Goal: Information Seeking & Learning: Check status

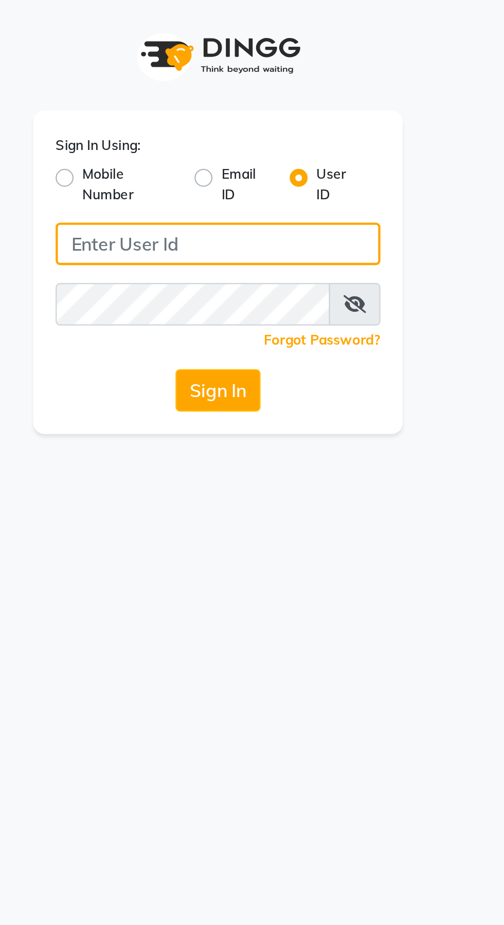
click at [250, 110] on input "Username" at bounding box center [251, 112] width 149 height 20
type input "Jhbilaspur"
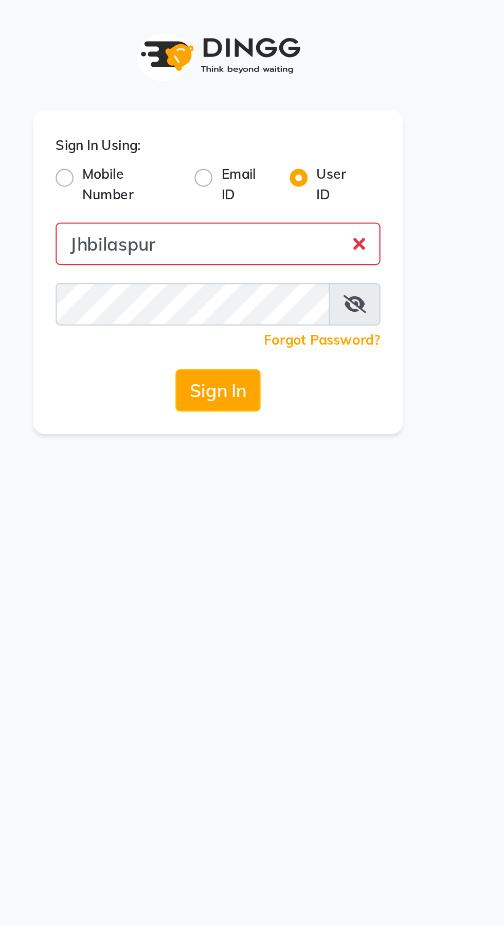
click at [232, 170] on button "Sign In" at bounding box center [251, 180] width 39 height 20
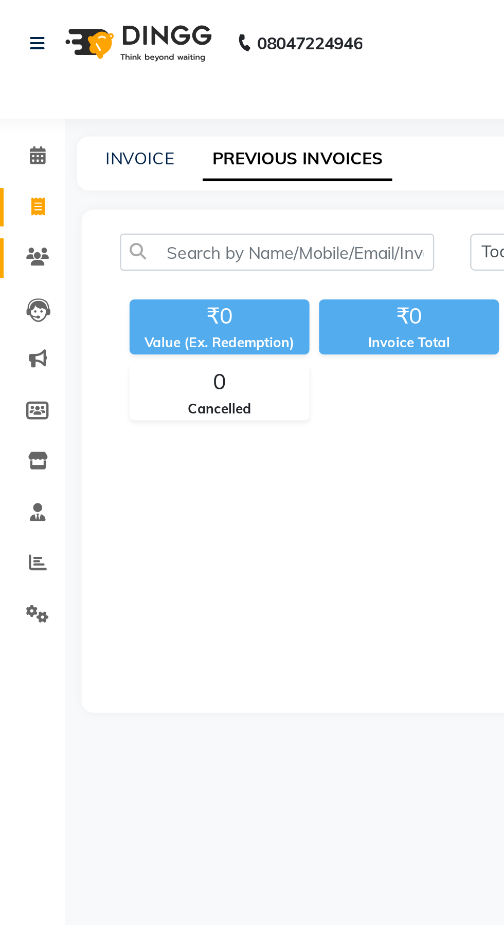
click at [26, 106] on span at bounding box center [19, 111] width 18 height 12
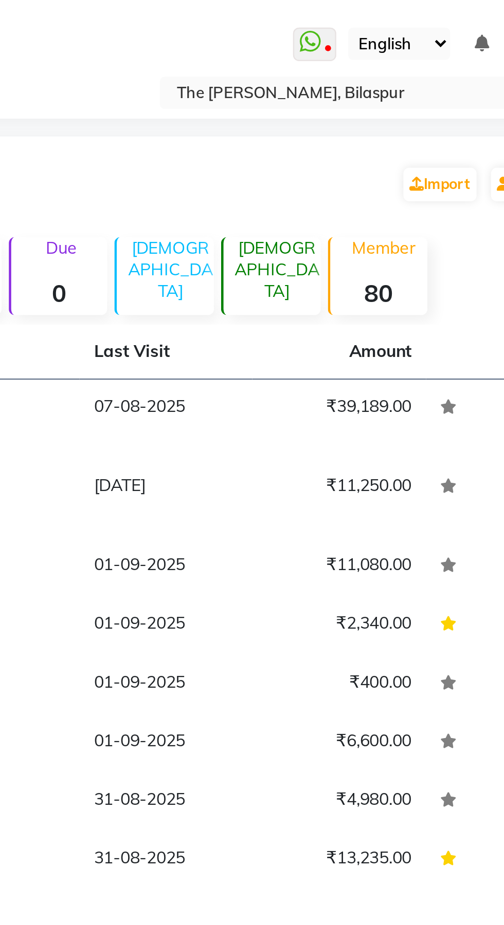
click at [308, 198] on td "[DATE]" at bounding box center [313, 214] width 74 height 34
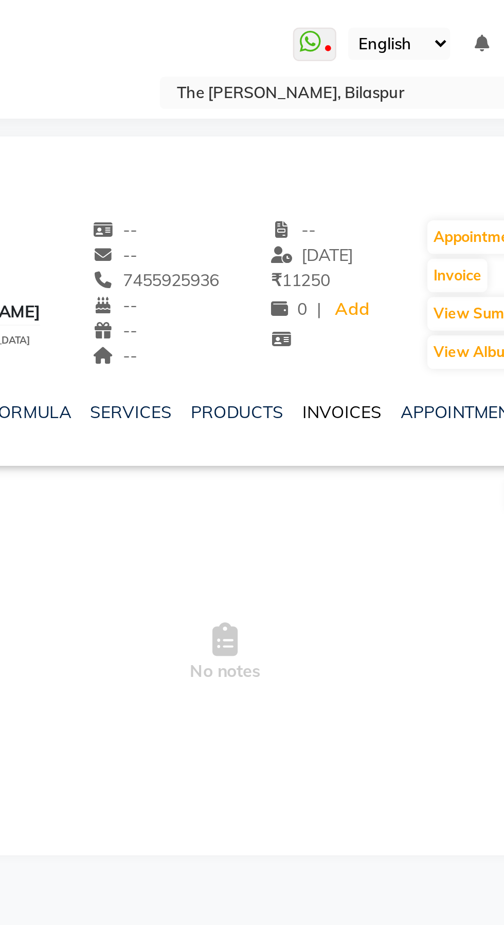
click at [383, 179] on link "INVOICES" at bounding box center [388, 176] width 34 height 9
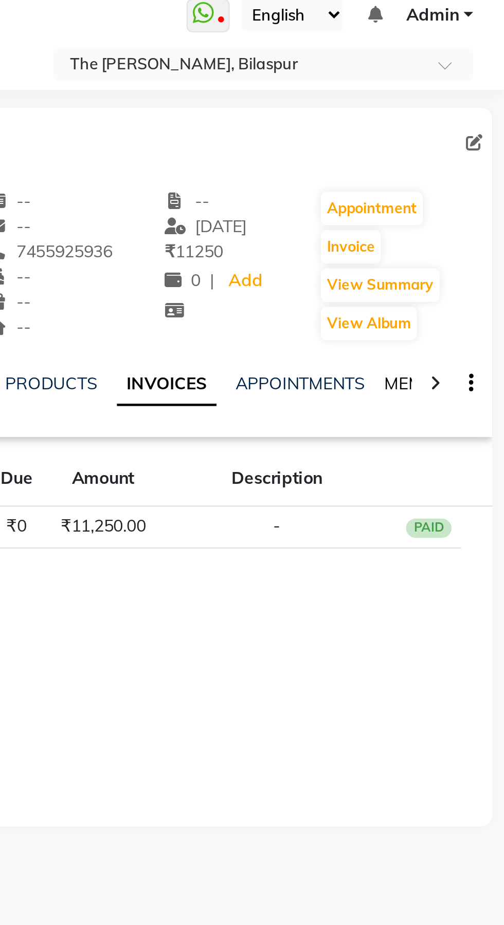
click at [457, 180] on link "MEMBERSHIP" at bounding box center [476, 176] width 48 height 9
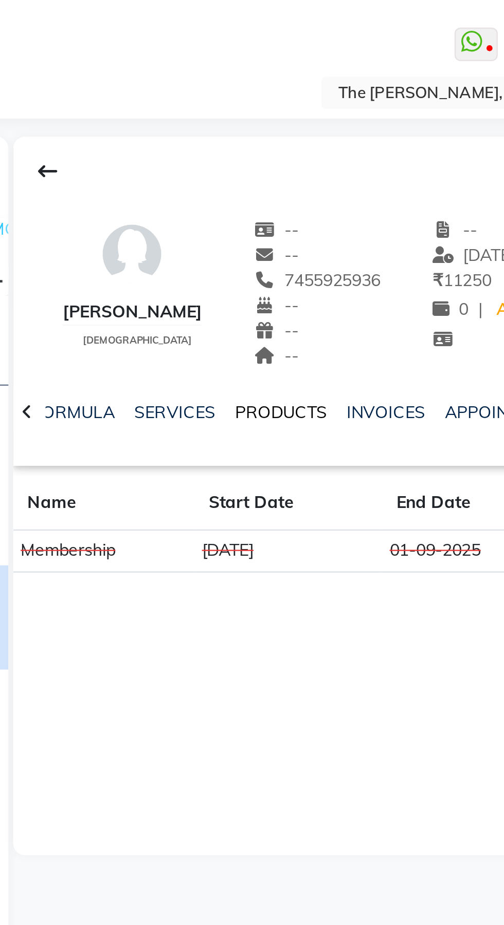
click at [294, 178] on link "PRODUCTS" at bounding box center [293, 176] width 40 height 9
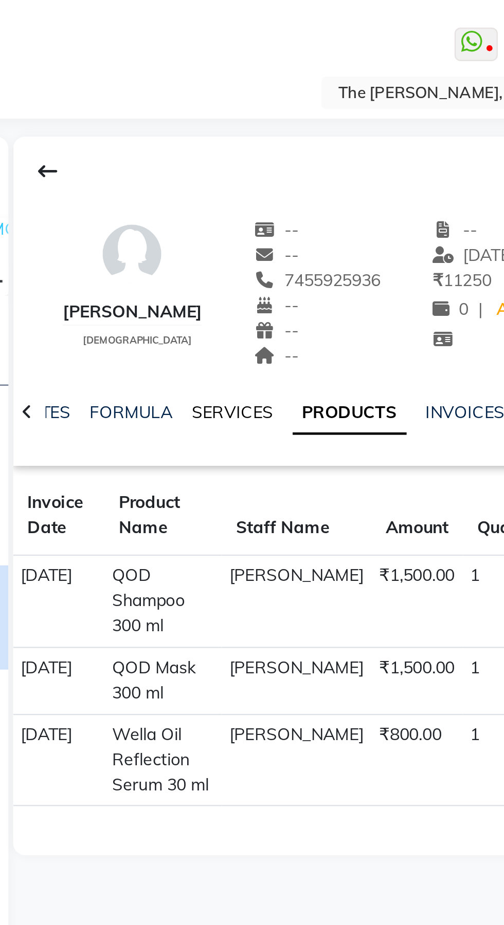
click at [277, 178] on link "SERVICES" at bounding box center [272, 176] width 35 height 9
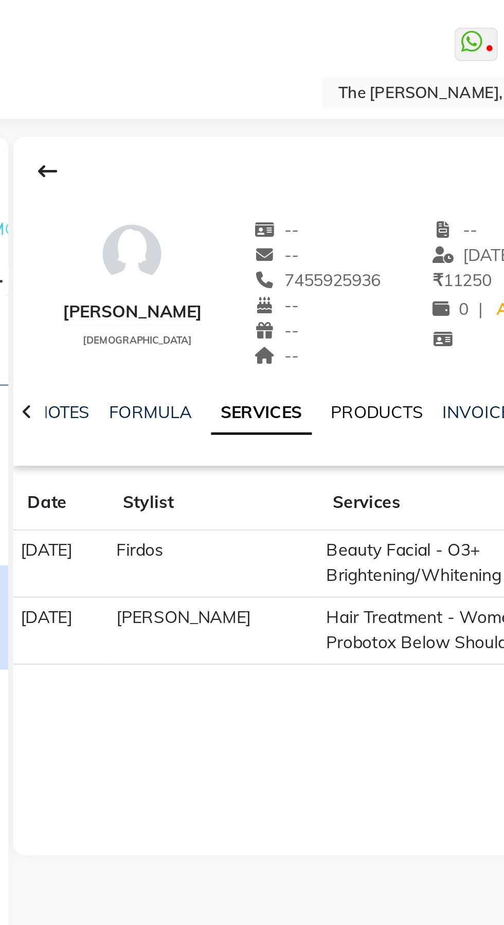
click at [330, 178] on link "PRODUCTS" at bounding box center [334, 176] width 40 height 9
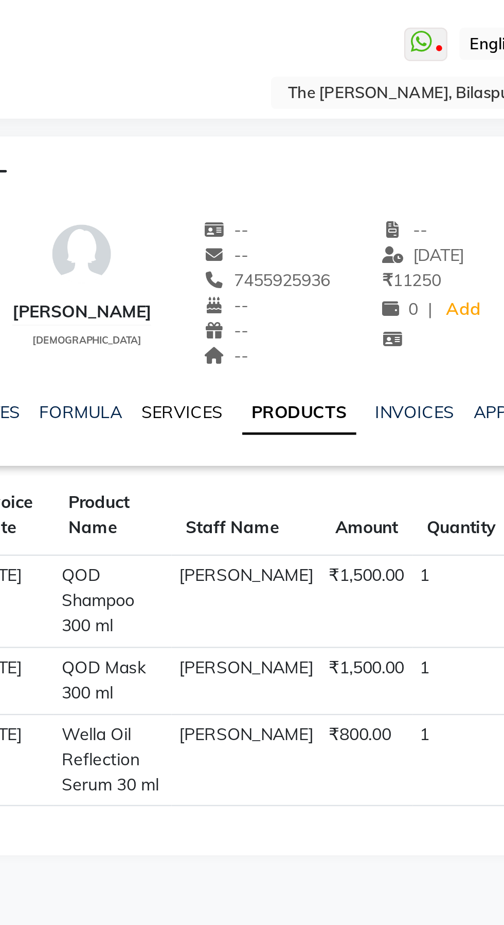
click at [285, 179] on link "SERVICES" at bounding box center [272, 176] width 35 height 9
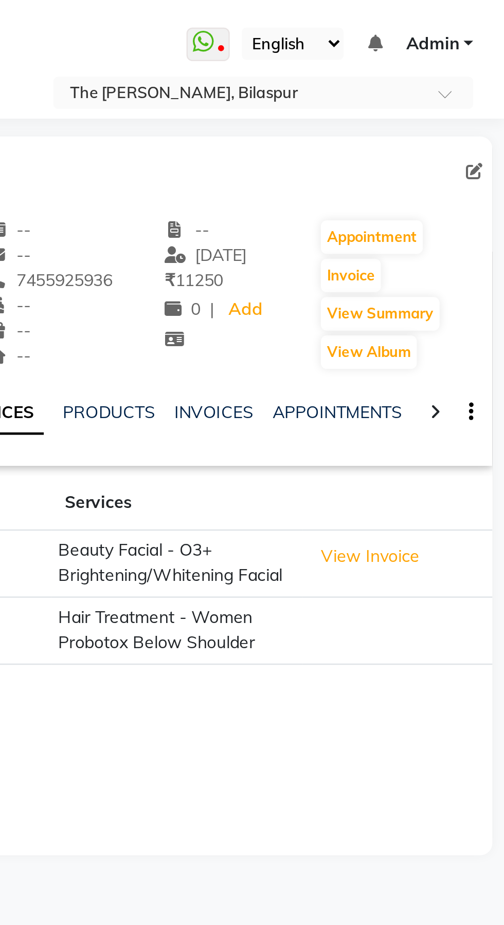
click at [446, 241] on button "View Invoice" at bounding box center [445, 239] width 51 height 16
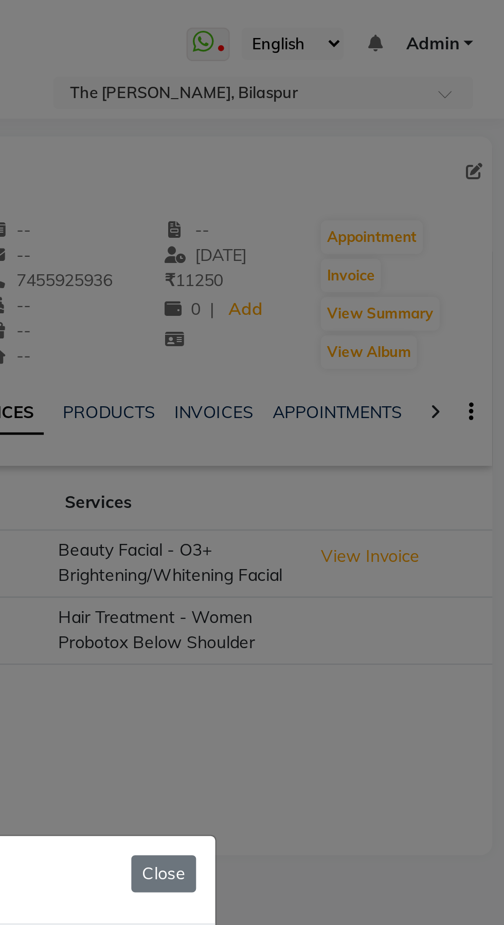
click at [455, 245] on ngb-modal-window "INVOICE Close Access Denied You do not have the required permissions to view th…" at bounding box center [252, 462] width 504 height 925
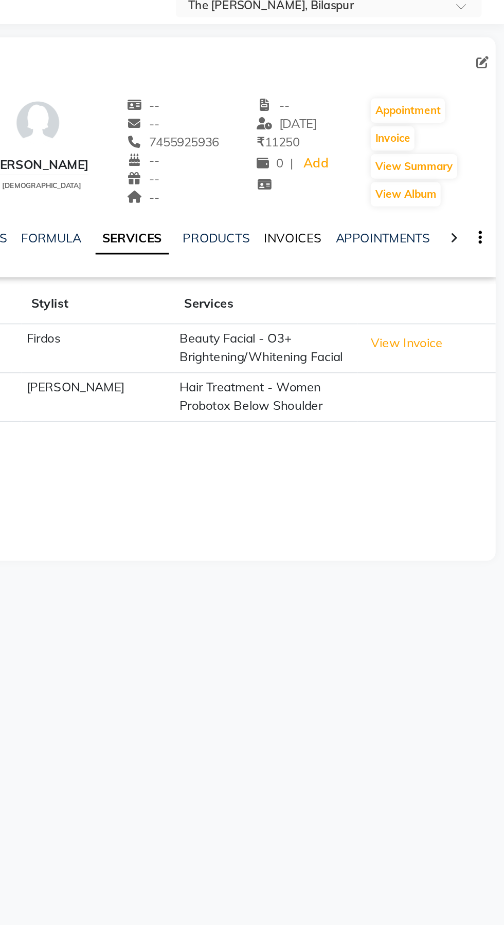
click at [383, 176] on link "INVOICES" at bounding box center [379, 176] width 34 height 9
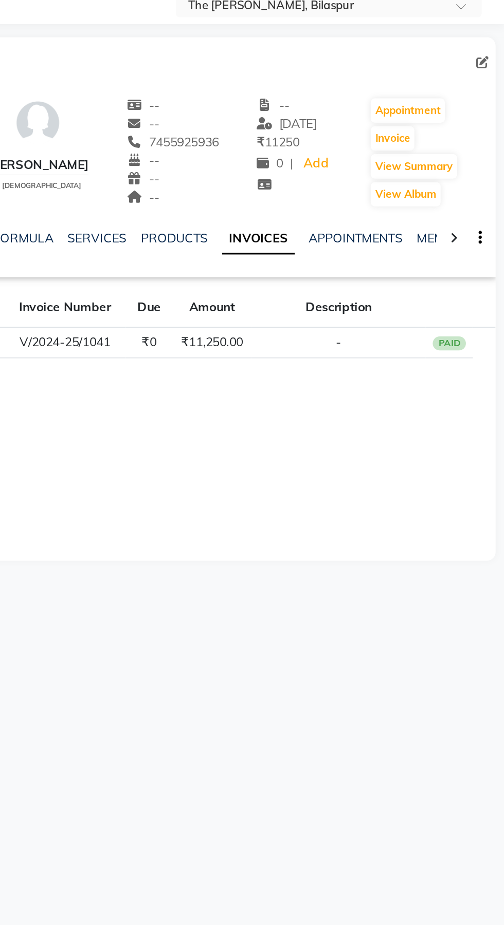
click at [475, 243] on div "PAID" at bounding box center [471, 239] width 20 height 8
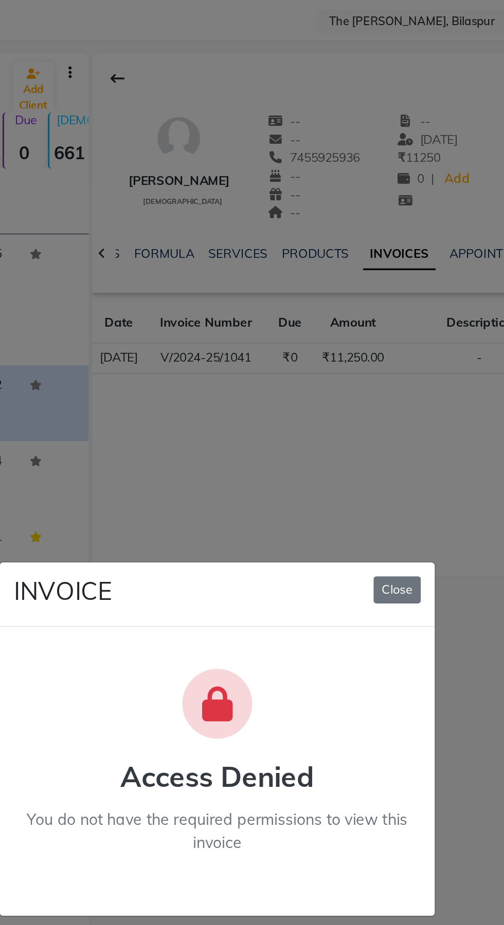
click at [353, 383] on button "Close" at bounding box center [358, 375] width 28 height 16
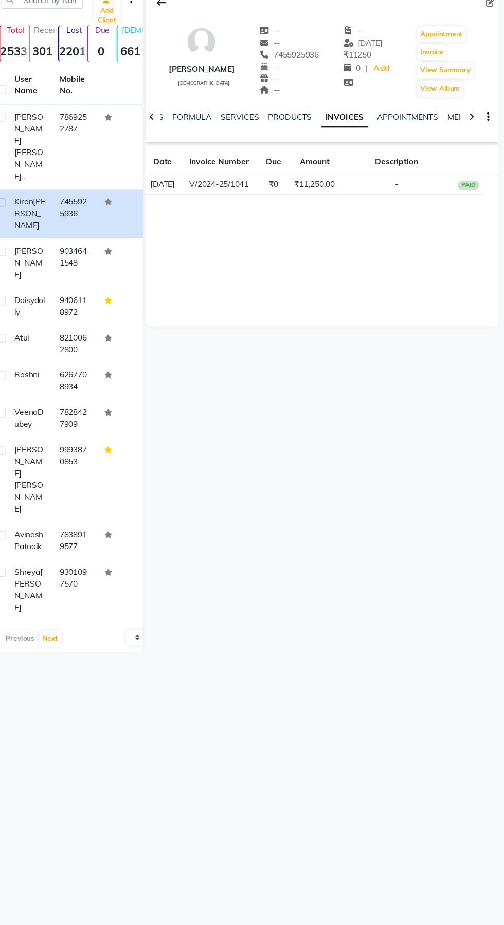
click at [472, 243] on div "PAID" at bounding box center [471, 239] width 20 height 8
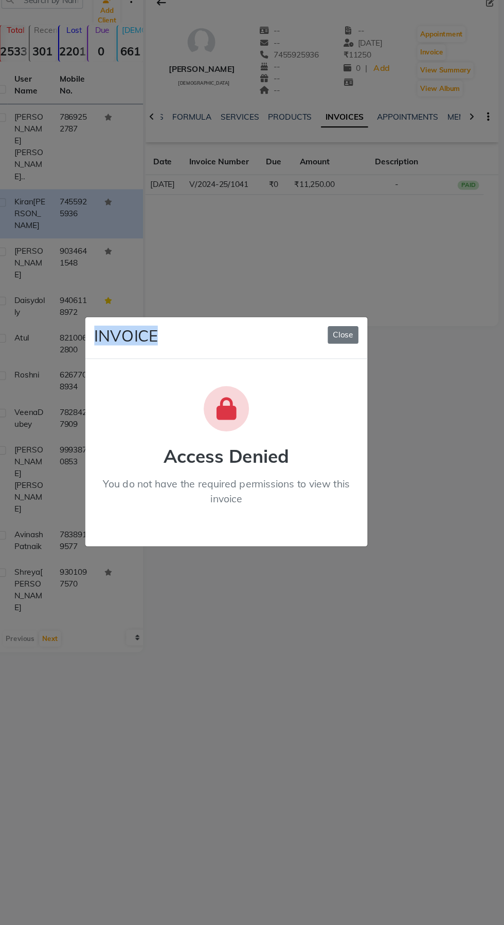
click at [356, 383] on button "Close" at bounding box center [358, 375] width 28 height 16
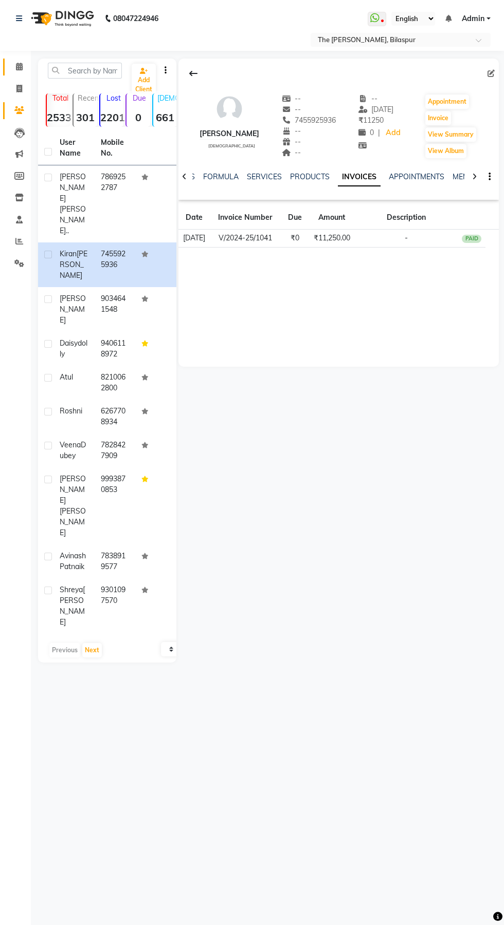
click at [19, 66] on icon at bounding box center [19, 67] width 7 height 8
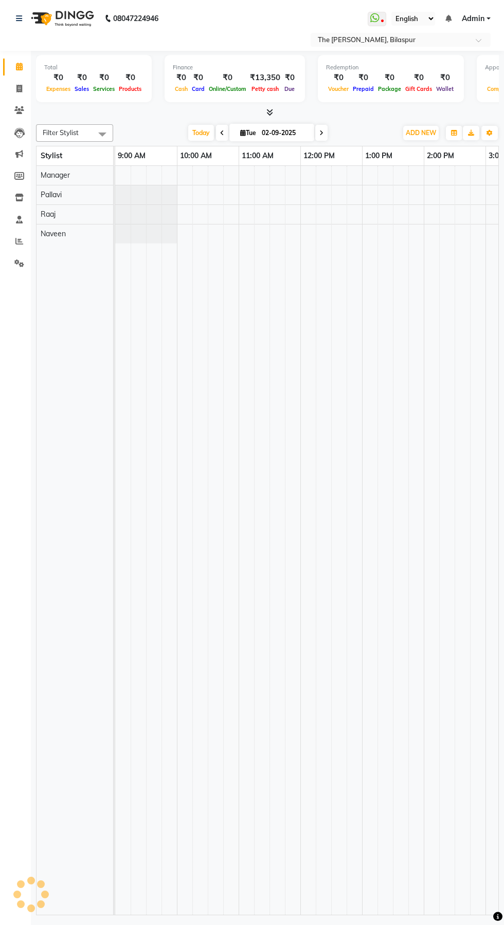
scroll to position [0, 419]
